Goal: Transaction & Acquisition: Purchase product/service

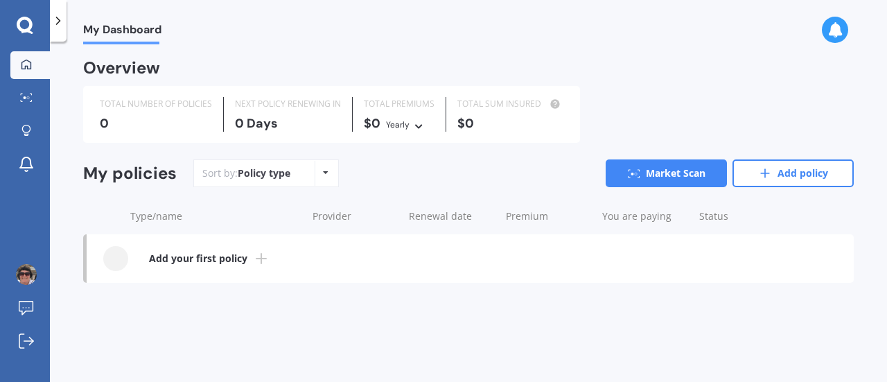
click at [323, 176] on icon at bounding box center [326, 172] width 6 height 8
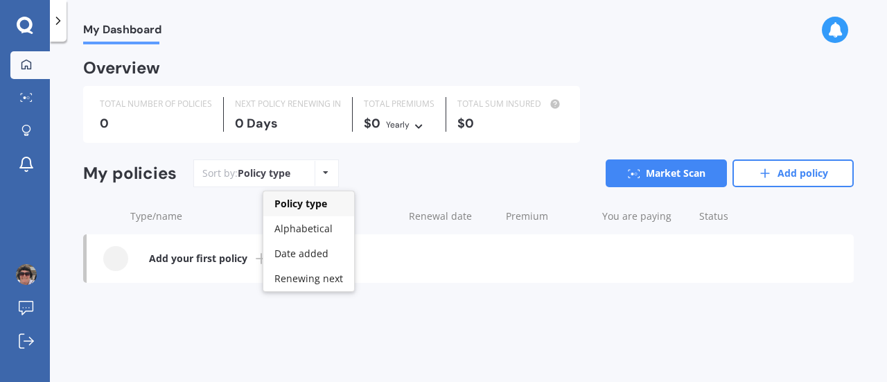
click at [323, 176] on icon at bounding box center [326, 172] width 6 height 8
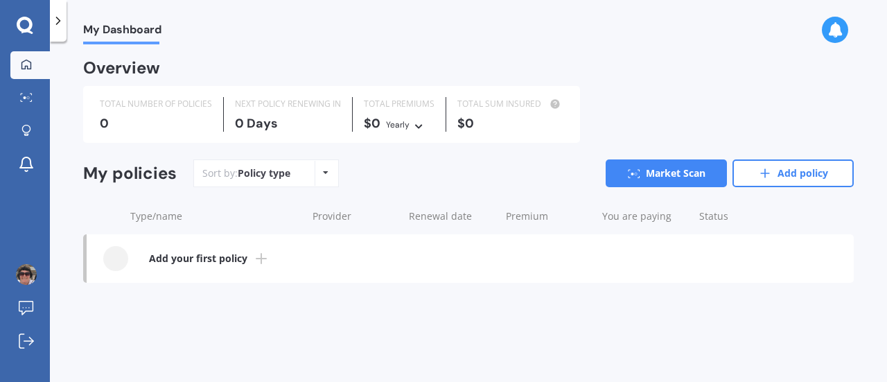
click at [19, 21] on icon at bounding box center [25, 25] width 16 height 16
click at [113, 257] on div at bounding box center [115, 258] width 25 height 25
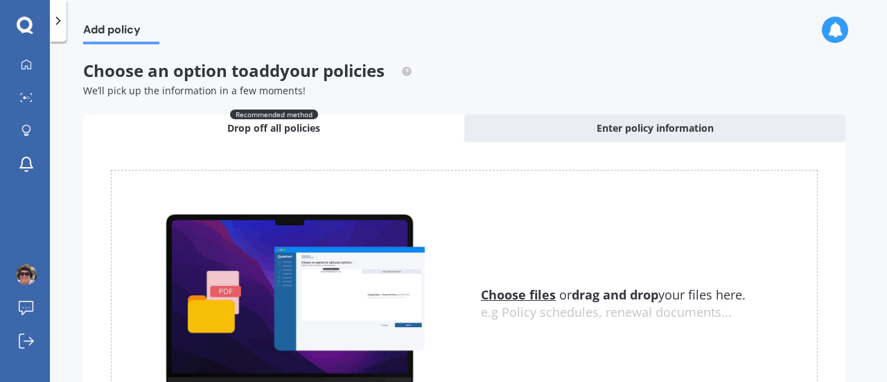
click at [28, 30] on icon at bounding box center [25, 25] width 16 height 16
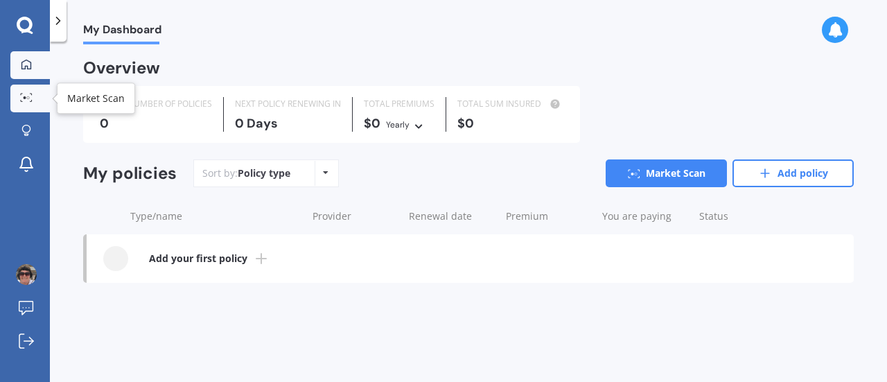
click at [30, 104] on link "Market Scan" at bounding box center [29, 99] width 39 height 28
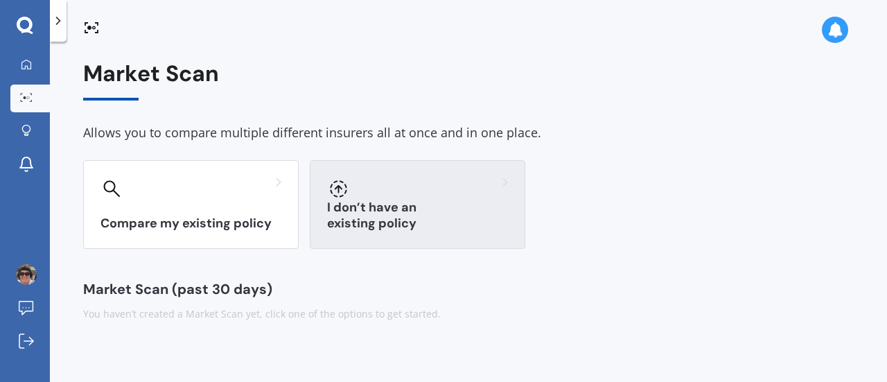
click at [431, 217] on h3 "I don’t have an existing policy" at bounding box center [417, 216] width 181 height 32
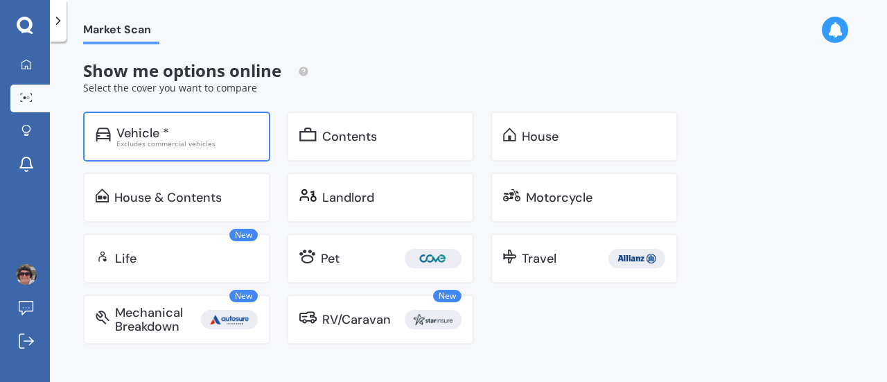
click at [139, 134] on div "Vehicle *" at bounding box center [142, 133] width 53 height 14
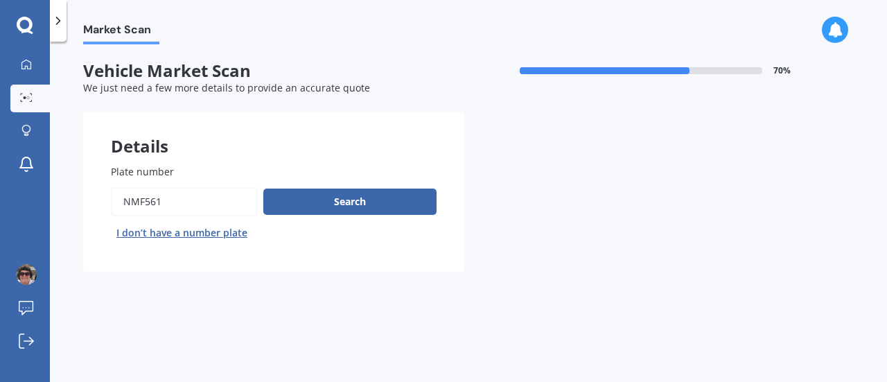
drag, startPoint x: 172, startPoint y: 200, endPoint x: 112, endPoint y: 202, distance: 60.3
click at [112, 202] on input "Plate number" at bounding box center [184, 201] width 147 height 29
type input "STAMP4"
click at [337, 203] on button "Search" at bounding box center [349, 201] width 173 height 26
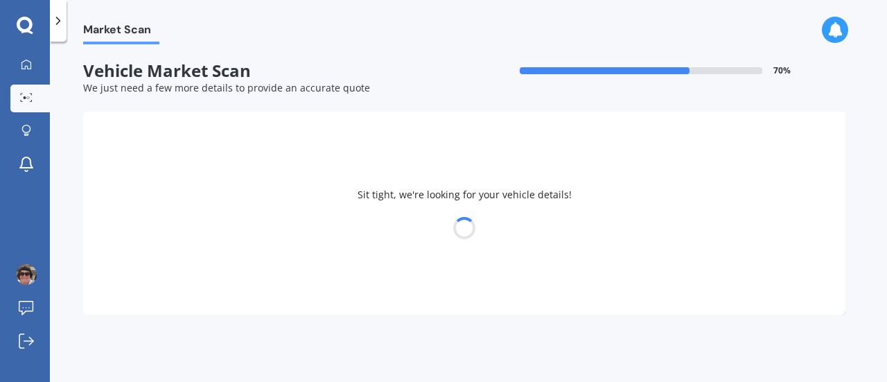
select select "NISSAN"
select select "NAVARA"
select select "28"
select select "03"
select select "1970"
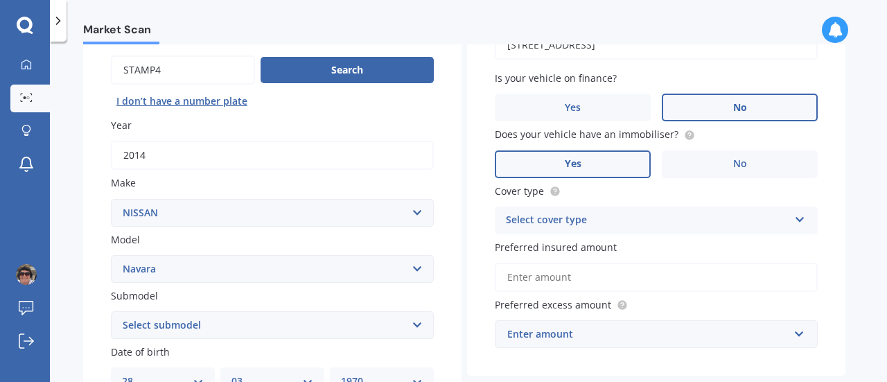
scroll to position [139, 0]
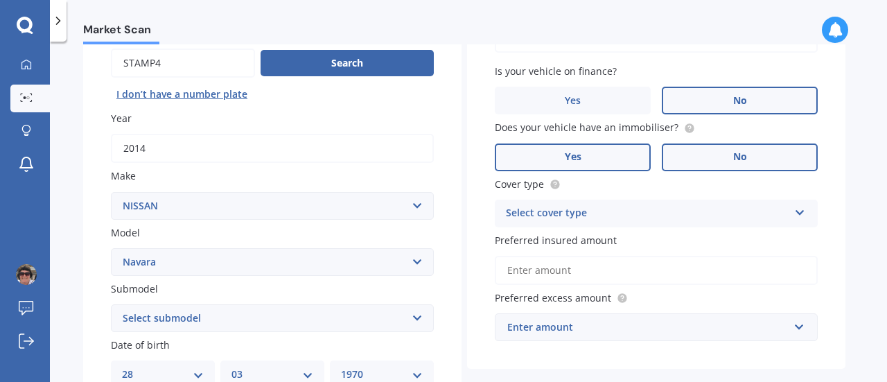
click at [697, 154] on label "No" at bounding box center [740, 157] width 156 height 28
click at [0, 0] on input "No" at bounding box center [0, 0] width 0 height 0
click at [802, 211] on icon at bounding box center [800, 210] width 12 height 10
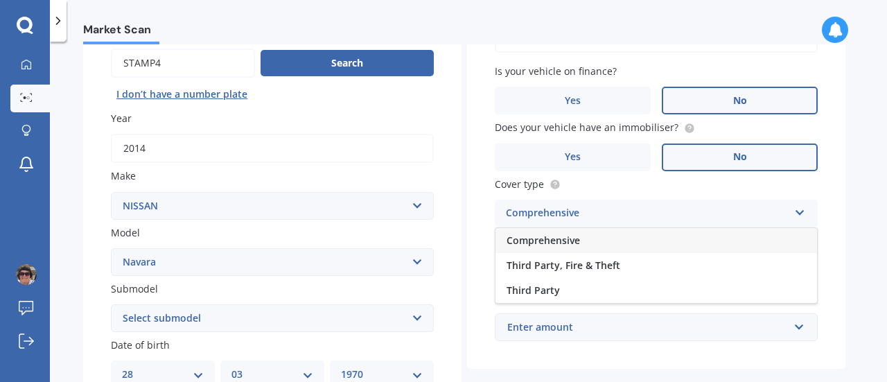
click at [689, 238] on div "Comprehensive" at bounding box center [655, 240] width 321 height 25
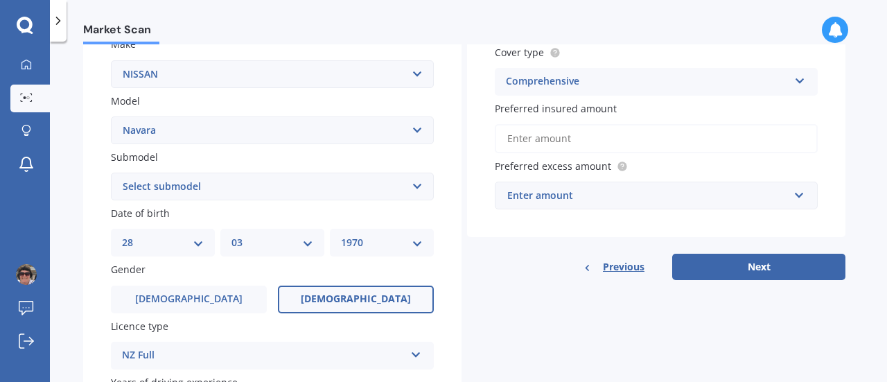
scroll to position [277, 0]
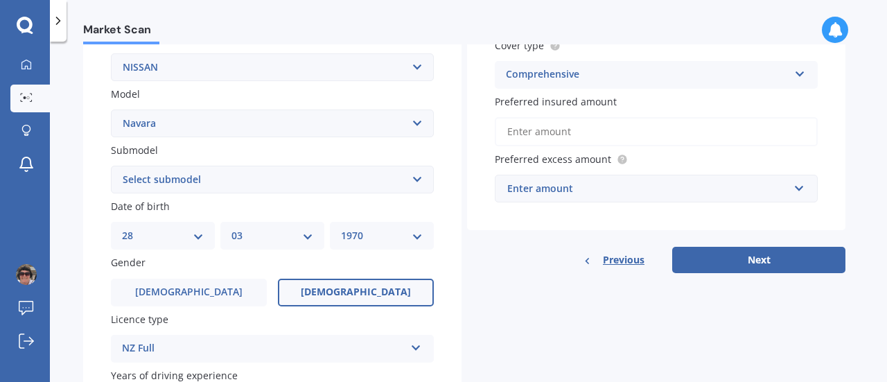
click at [556, 130] on input "Preferred insured amount" at bounding box center [656, 131] width 323 height 29
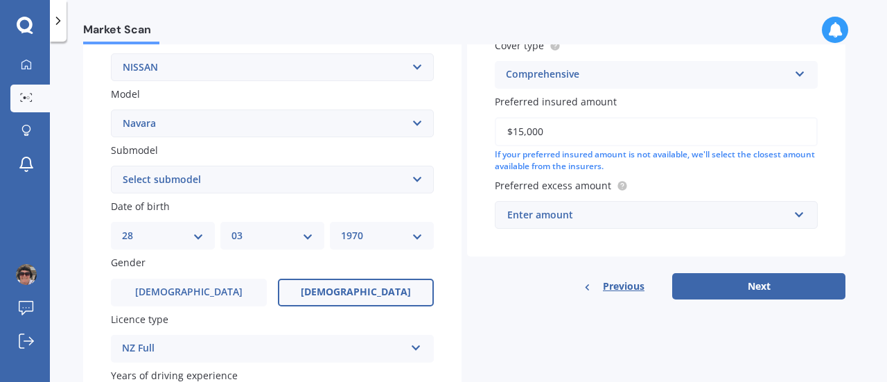
type input "$15,000"
click at [800, 215] on input "text" at bounding box center [651, 215] width 310 height 26
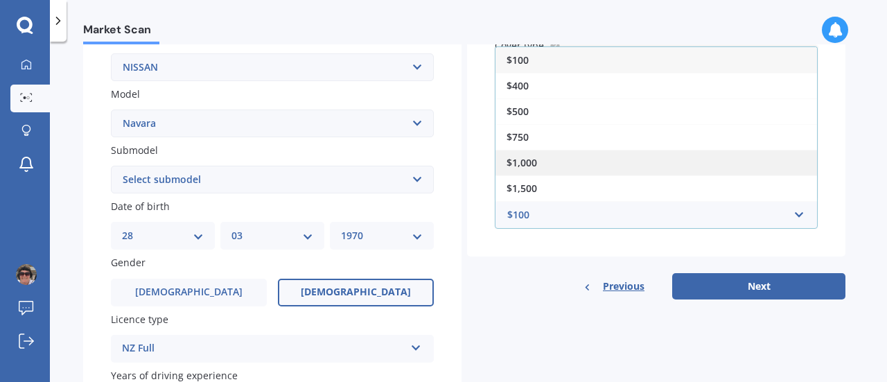
click at [547, 161] on div "$1,000" at bounding box center [655, 163] width 321 height 26
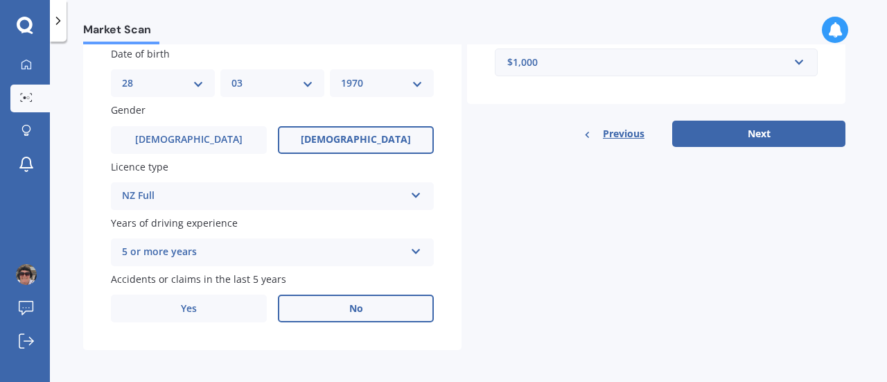
scroll to position [436, 0]
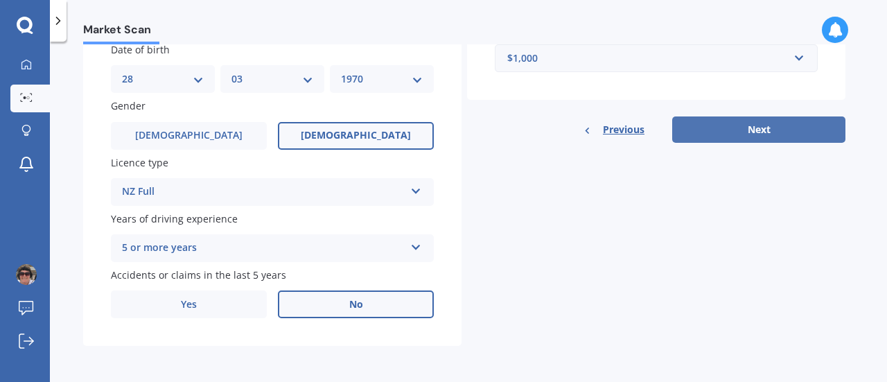
click at [766, 125] on button "Next" at bounding box center [758, 129] width 173 height 26
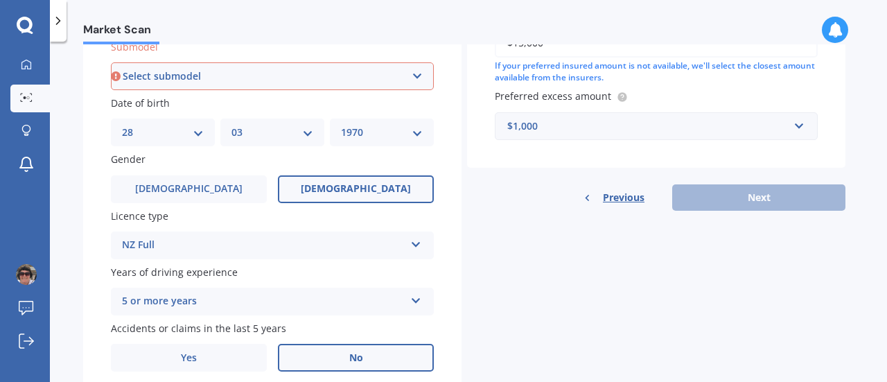
scroll to position [376, 0]
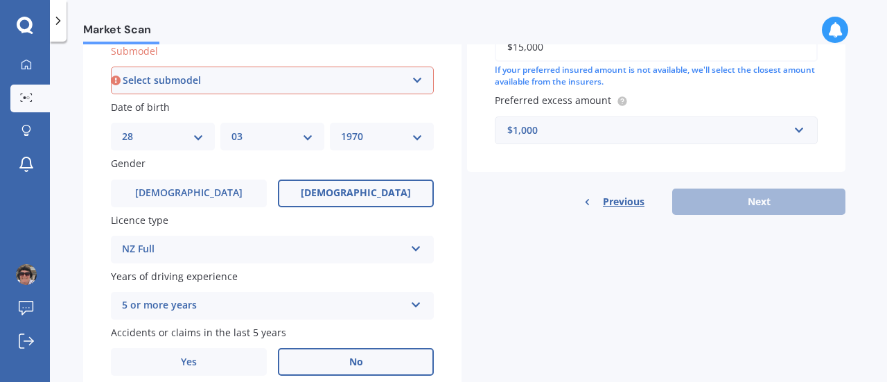
click at [421, 80] on select "Select submodel (All other models) 2.5 4WD Diesel Turbo 2.5 4WD MT Diesel Turbo…" at bounding box center [272, 81] width 323 height 28
select select "ST-X DIESEL TURBO 4WD"
click at [111, 67] on select "Select submodel (All other models) 2.5 4WD Diesel Turbo 2.5 4WD MT Diesel Turbo…" at bounding box center [272, 81] width 323 height 28
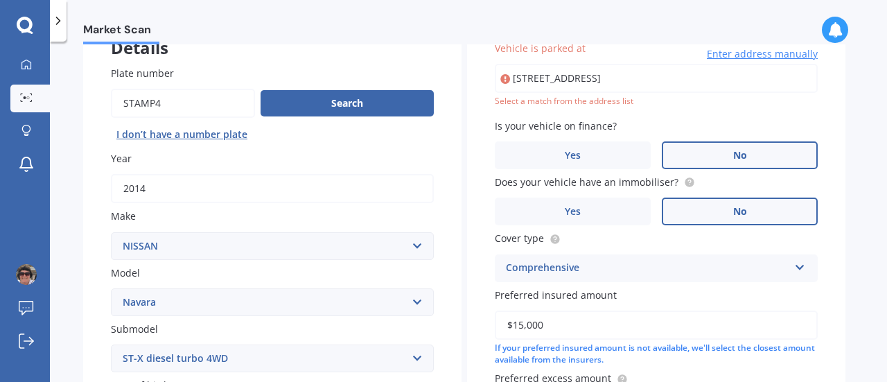
scroll to position [94, 0]
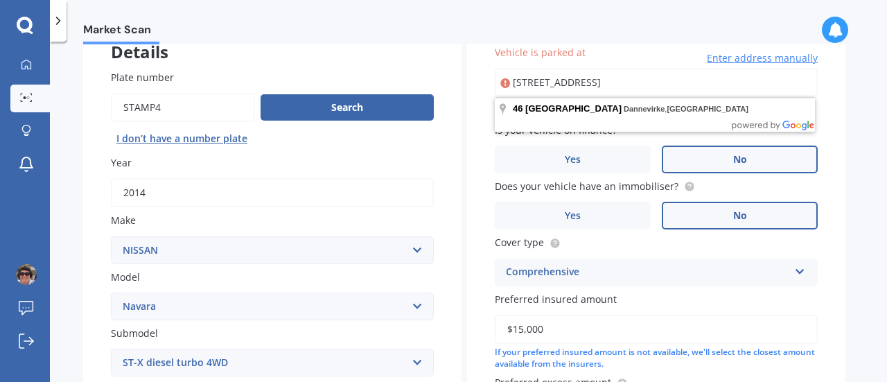
drag, startPoint x: 725, startPoint y: 80, endPoint x: 503, endPoint y: 85, distance: 221.7
click at [504, 85] on div "46 Hospital Street, Dannevirke, New Zealand Enter address manually" at bounding box center [656, 82] width 323 height 29
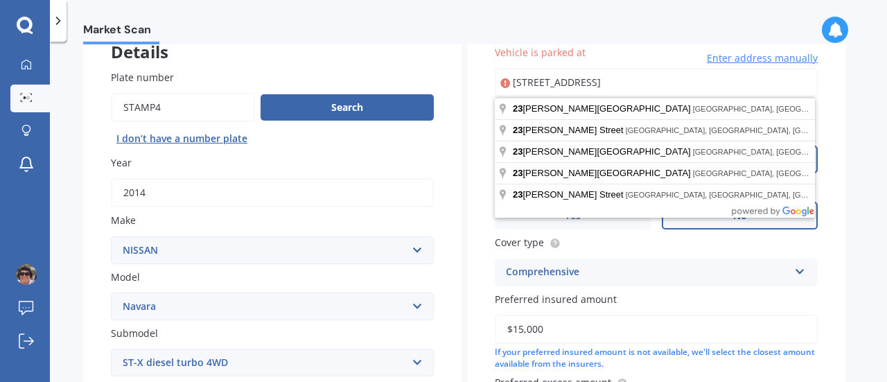
click at [835, 135] on div "Vehicle is parked at 23 Carlyle Street Mataura 9712Mataura 9712 Enter address m…" at bounding box center [656, 235] width 378 height 436
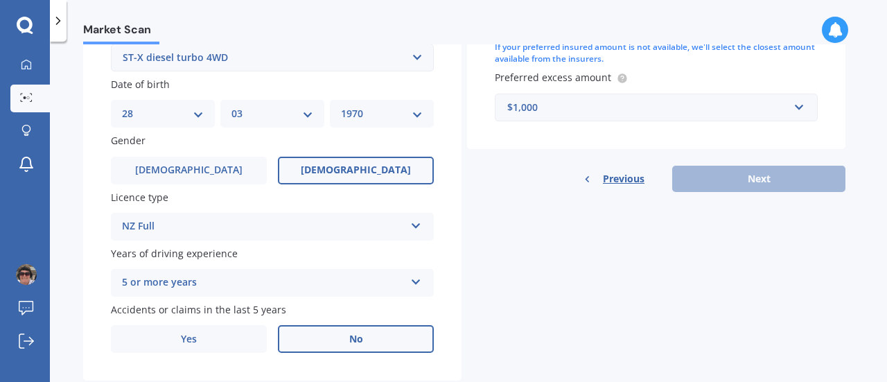
scroll to position [436, 0]
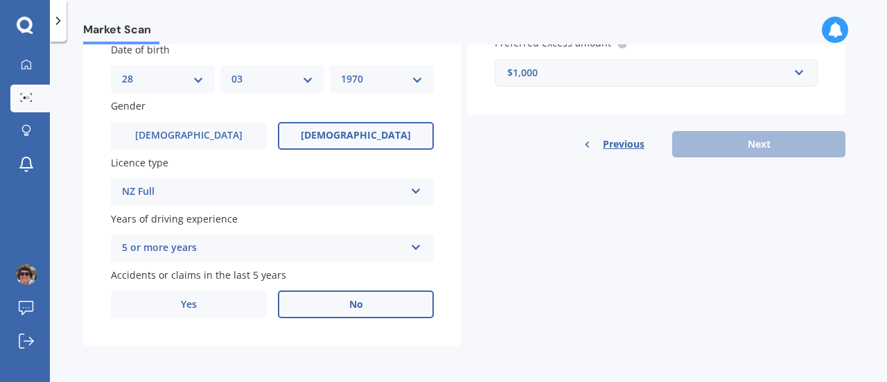
click at [777, 139] on div "Previous Next" at bounding box center [656, 144] width 378 height 26
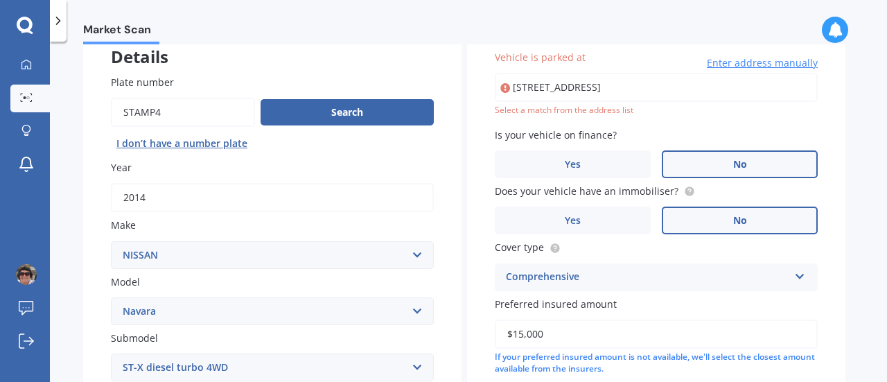
scroll to position [0, 0]
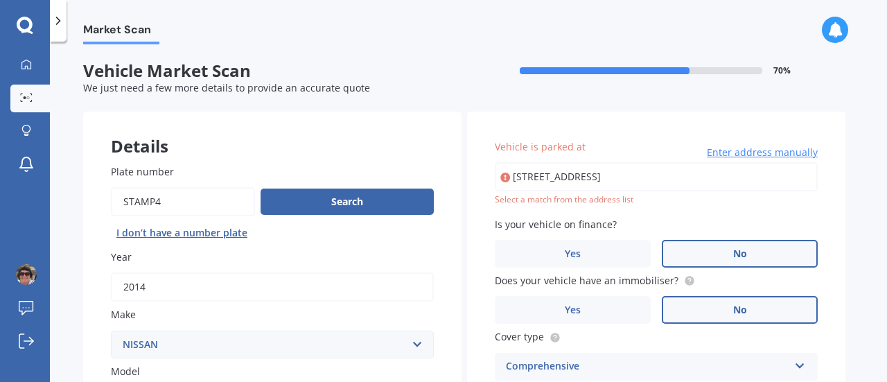
click at [734, 179] on input "23 Carlyle Street Mataura 9712Mataura 9712" at bounding box center [656, 176] width 323 height 29
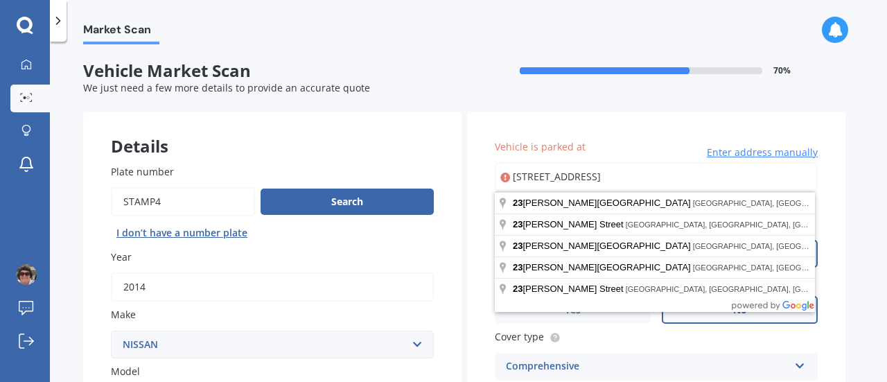
click at [734, 179] on input "23 Carlyle Street Mataura 9712Mataura 9712" at bounding box center [656, 176] width 323 height 29
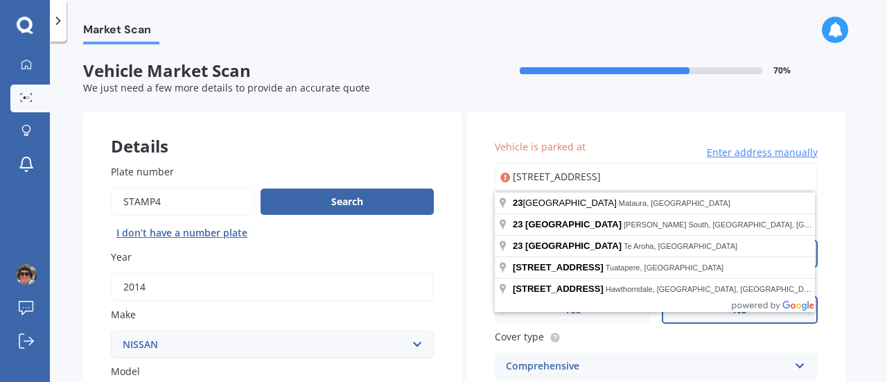
drag, startPoint x: 690, startPoint y: 172, endPoint x: 628, endPoint y: 179, distance: 62.7
click at [628, 179] on input "23 Carlyle Street Mataura 9712Mataura" at bounding box center [656, 176] width 323 height 29
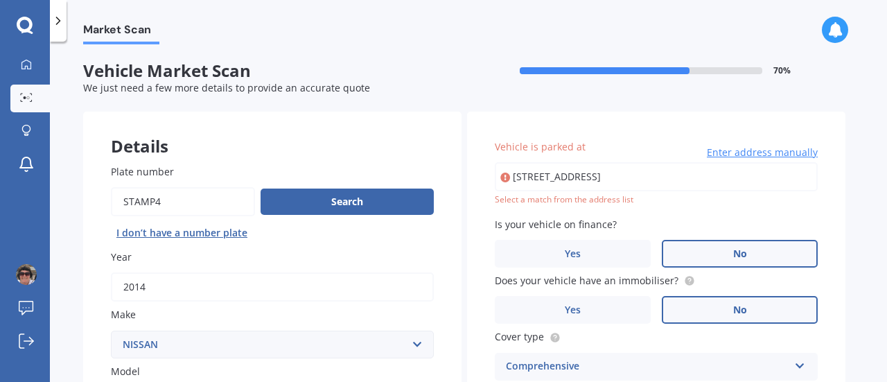
type input "23 Carlyle Street, Mataura 9712"
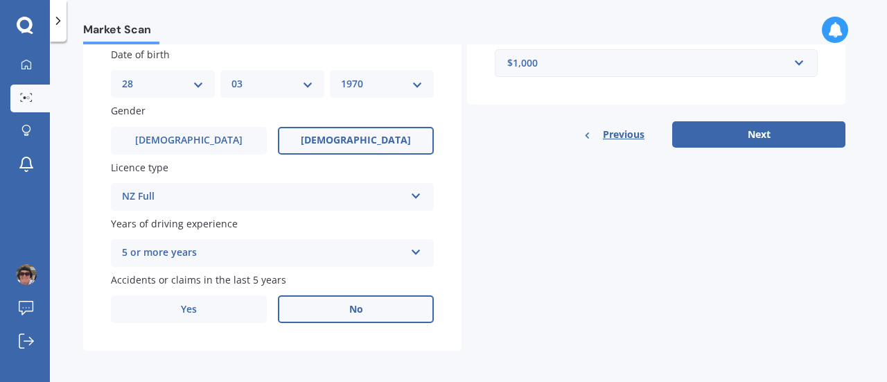
scroll to position [436, 0]
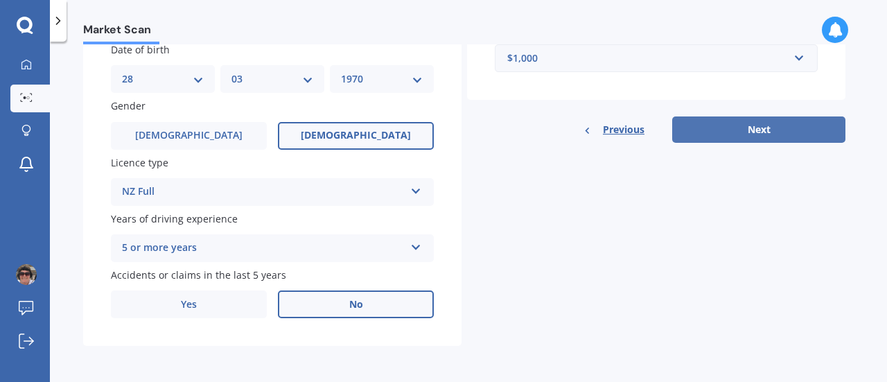
click at [752, 130] on button "Next" at bounding box center [758, 129] width 173 height 26
select select "28"
select select "03"
select select "1970"
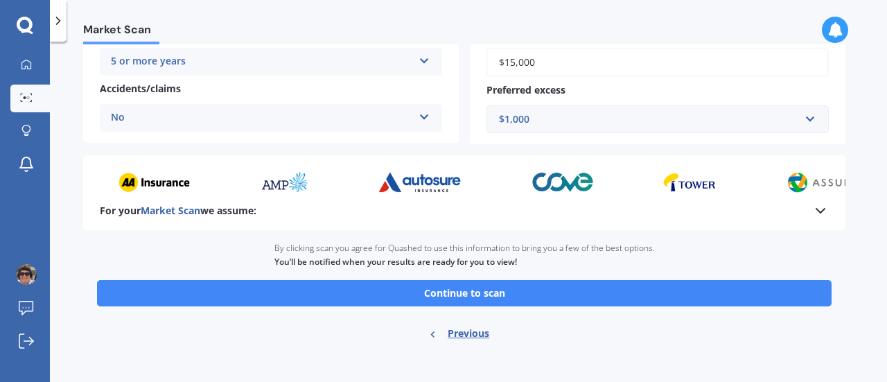
scroll to position [334, 0]
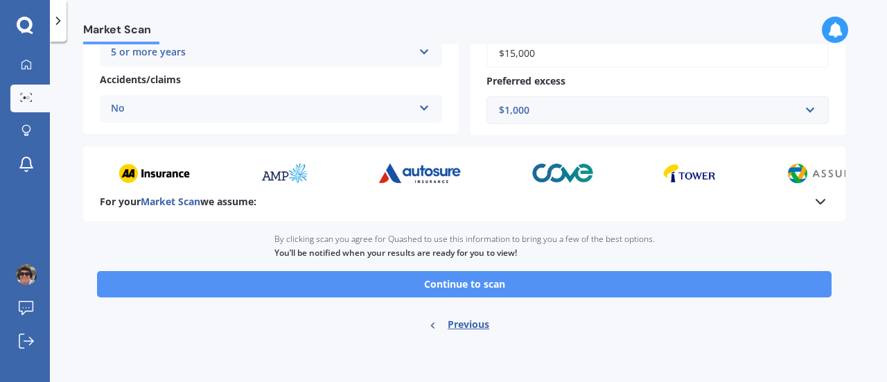
click at [490, 282] on button "Continue to scan" at bounding box center [464, 284] width 734 height 26
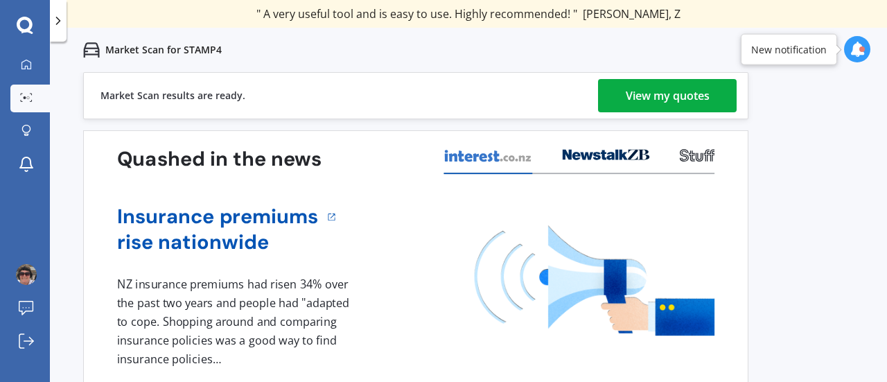
click at [623, 91] on link "View my quotes" at bounding box center [667, 95] width 139 height 33
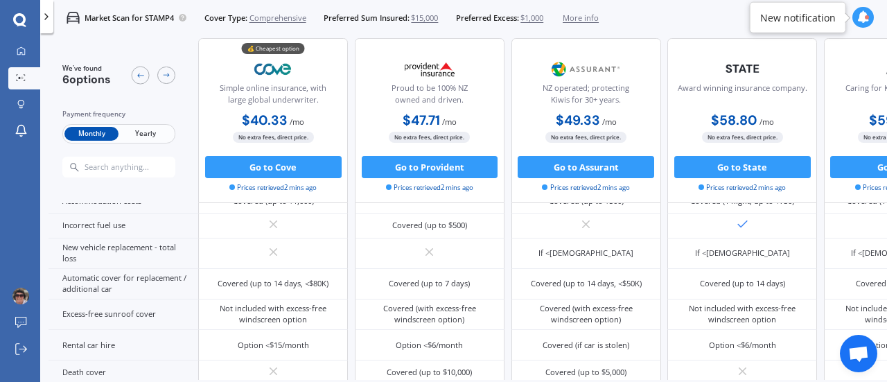
scroll to position [86, 0]
